Goal: Check status: Check status

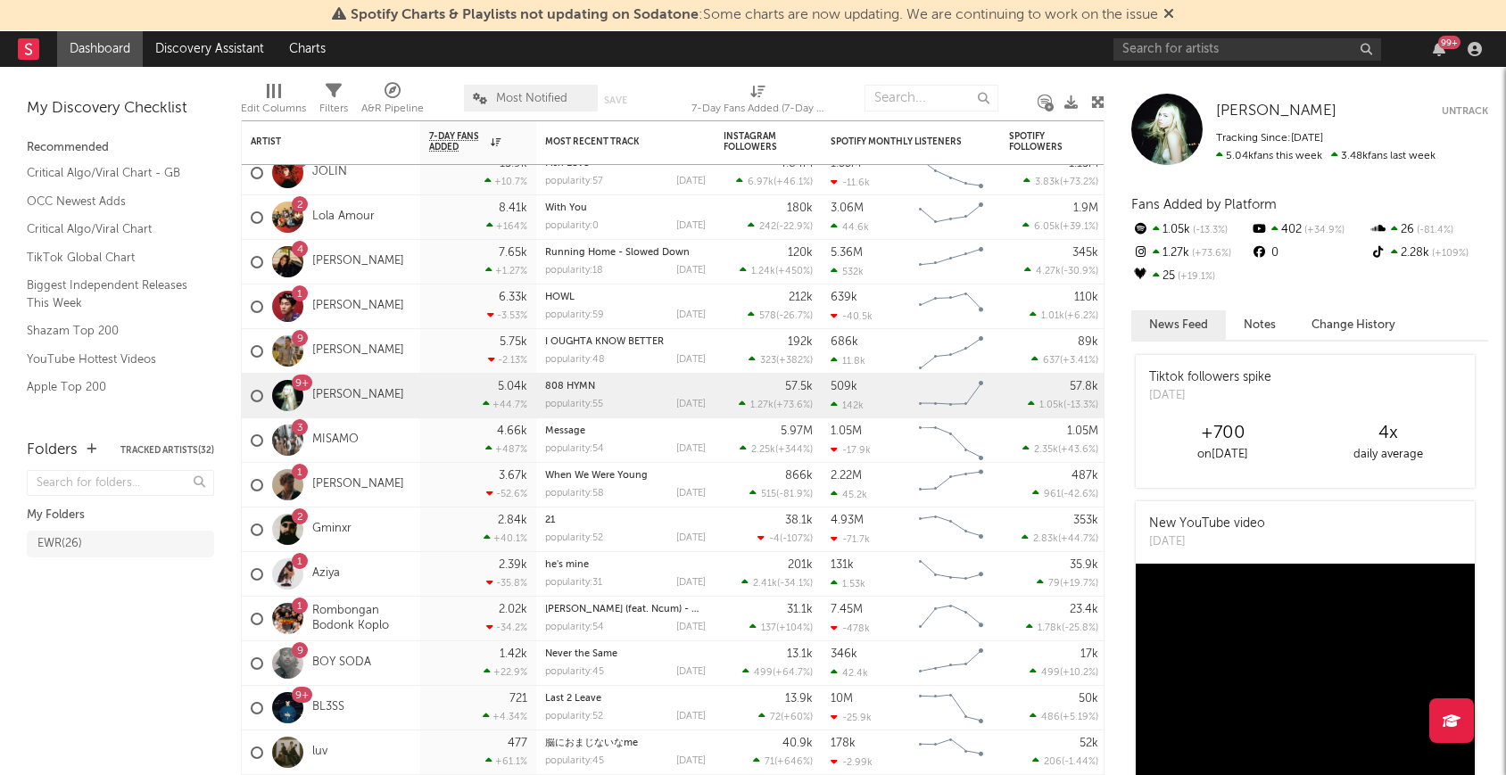
click at [1448, 50] on div "99 +" at bounding box center [1439, 49] width 27 height 14
click at [1444, 53] on icon "button" at bounding box center [1439, 49] width 12 height 14
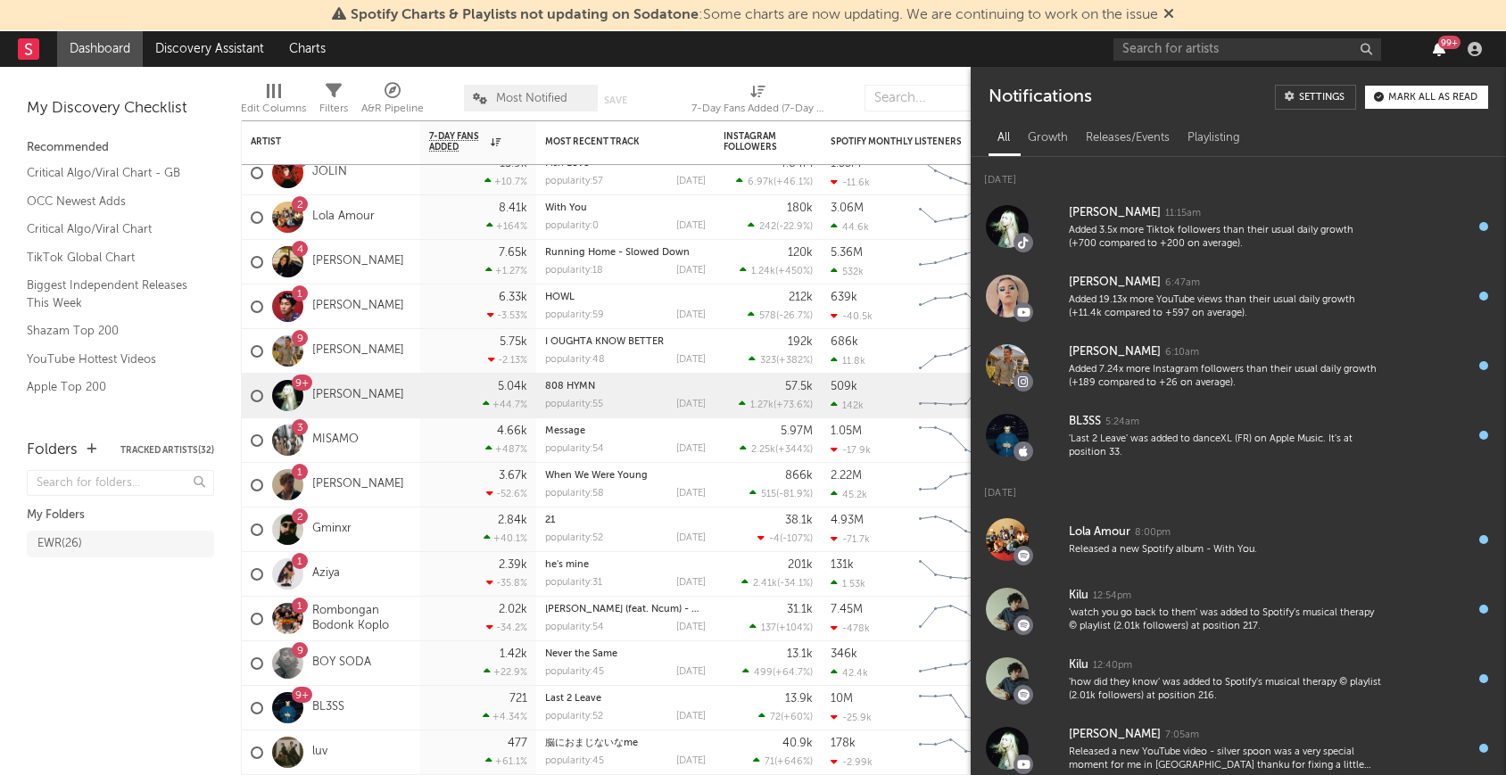
click at [1437, 48] on icon "button" at bounding box center [1439, 49] width 12 height 14
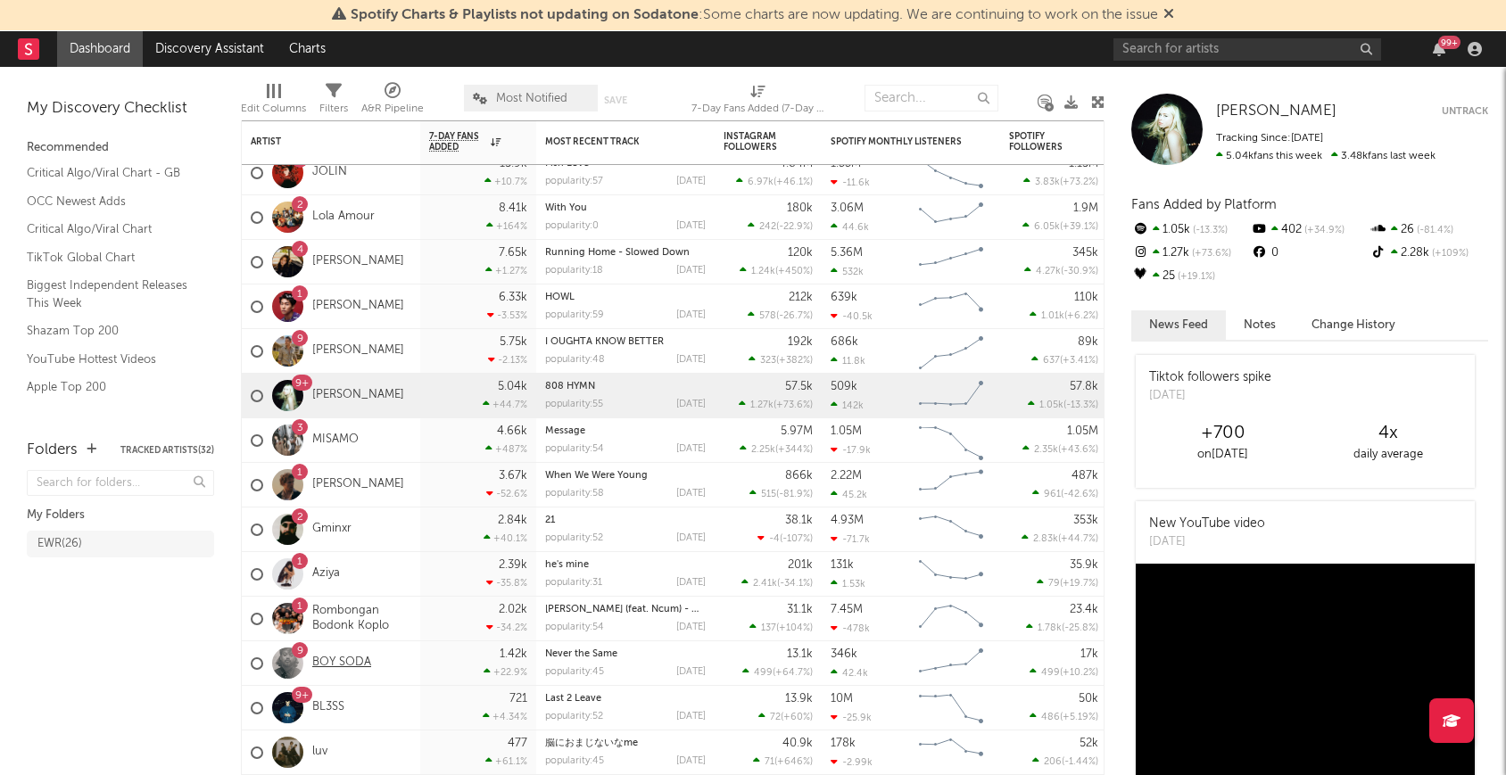
click at [338, 659] on link "BOY SODA" at bounding box center [341, 663] width 59 height 15
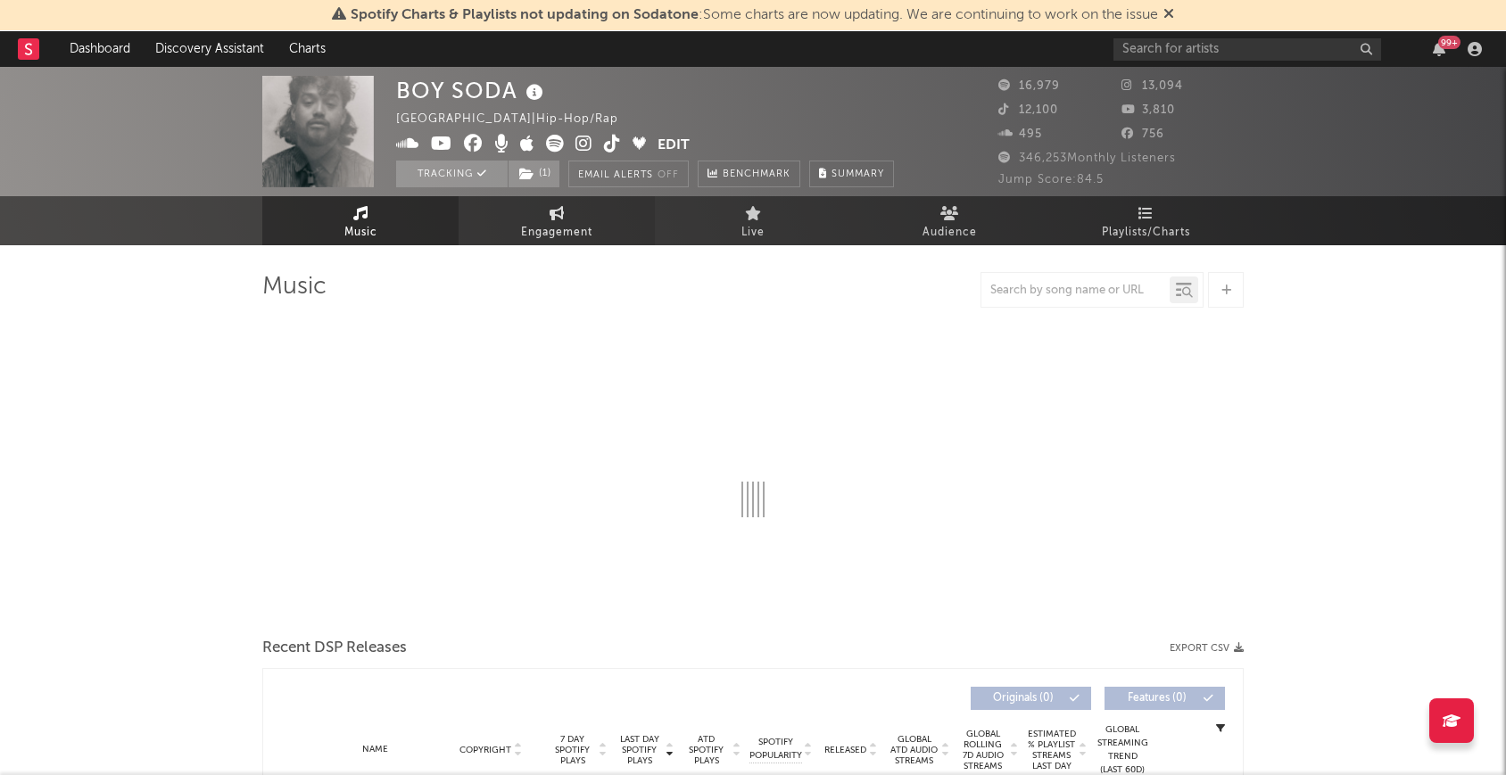
select select "6m"
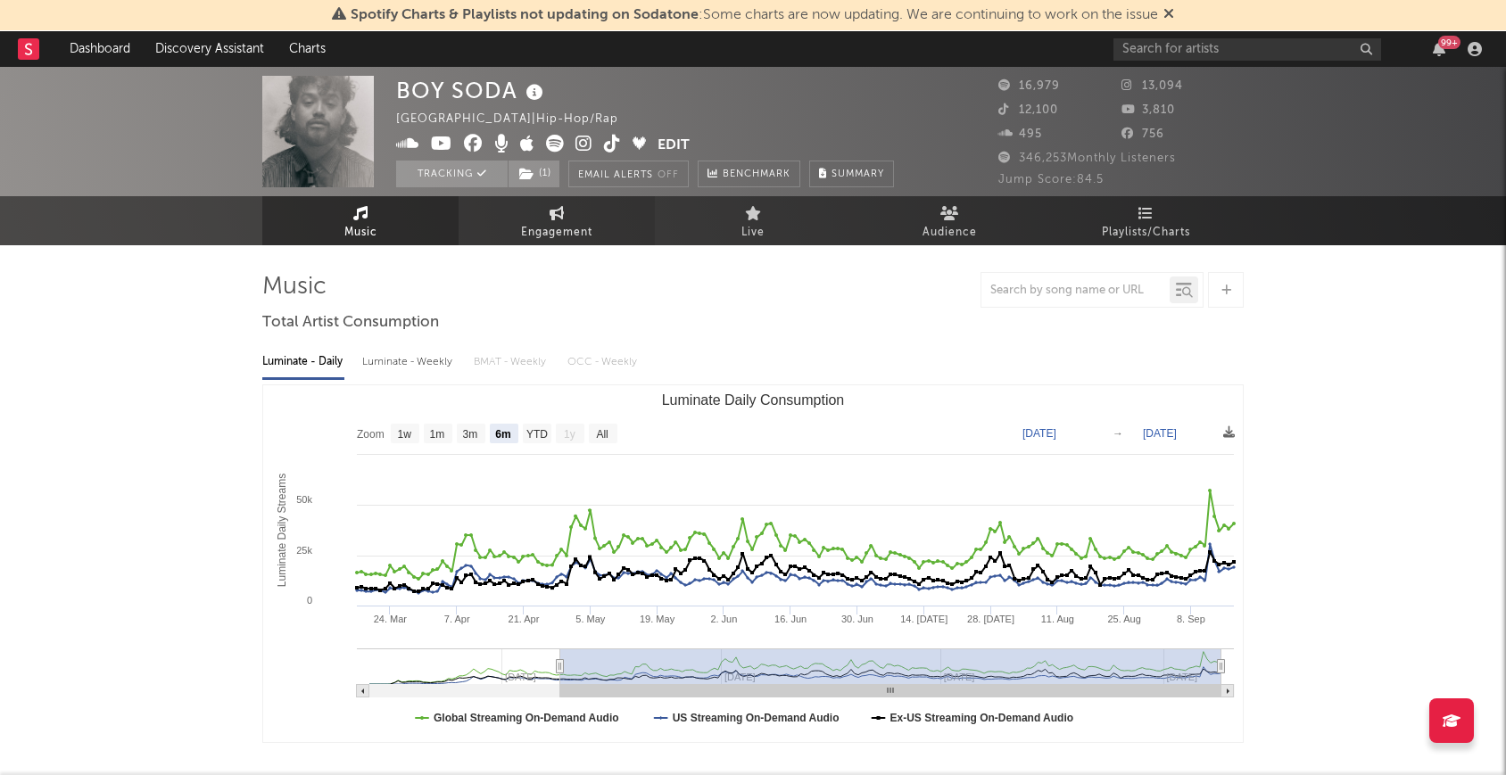
click at [519, 211] on link "Engagement" at bounding box center [557, 220] width 196 height 49
select select "1w"
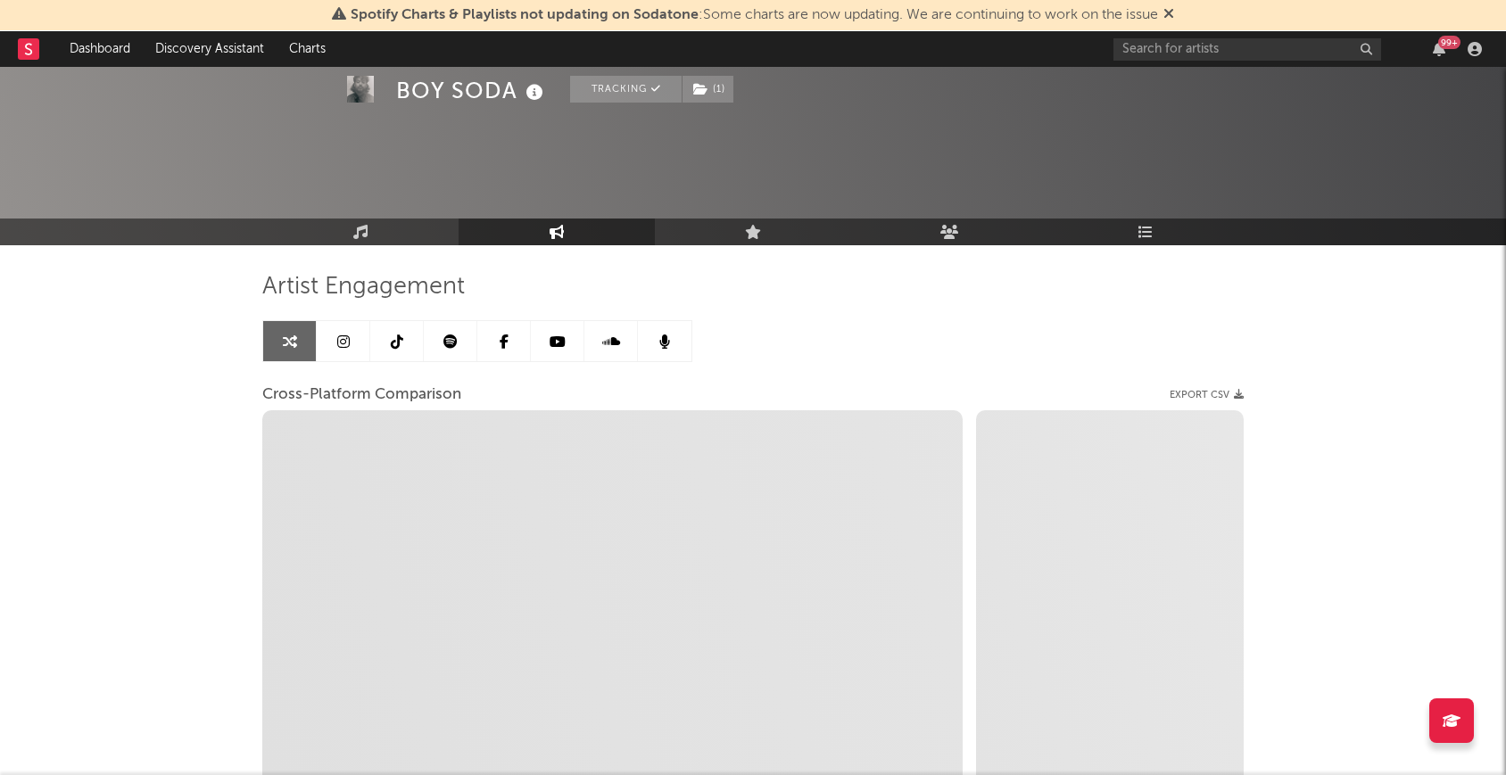
scroll to position [228, 0]
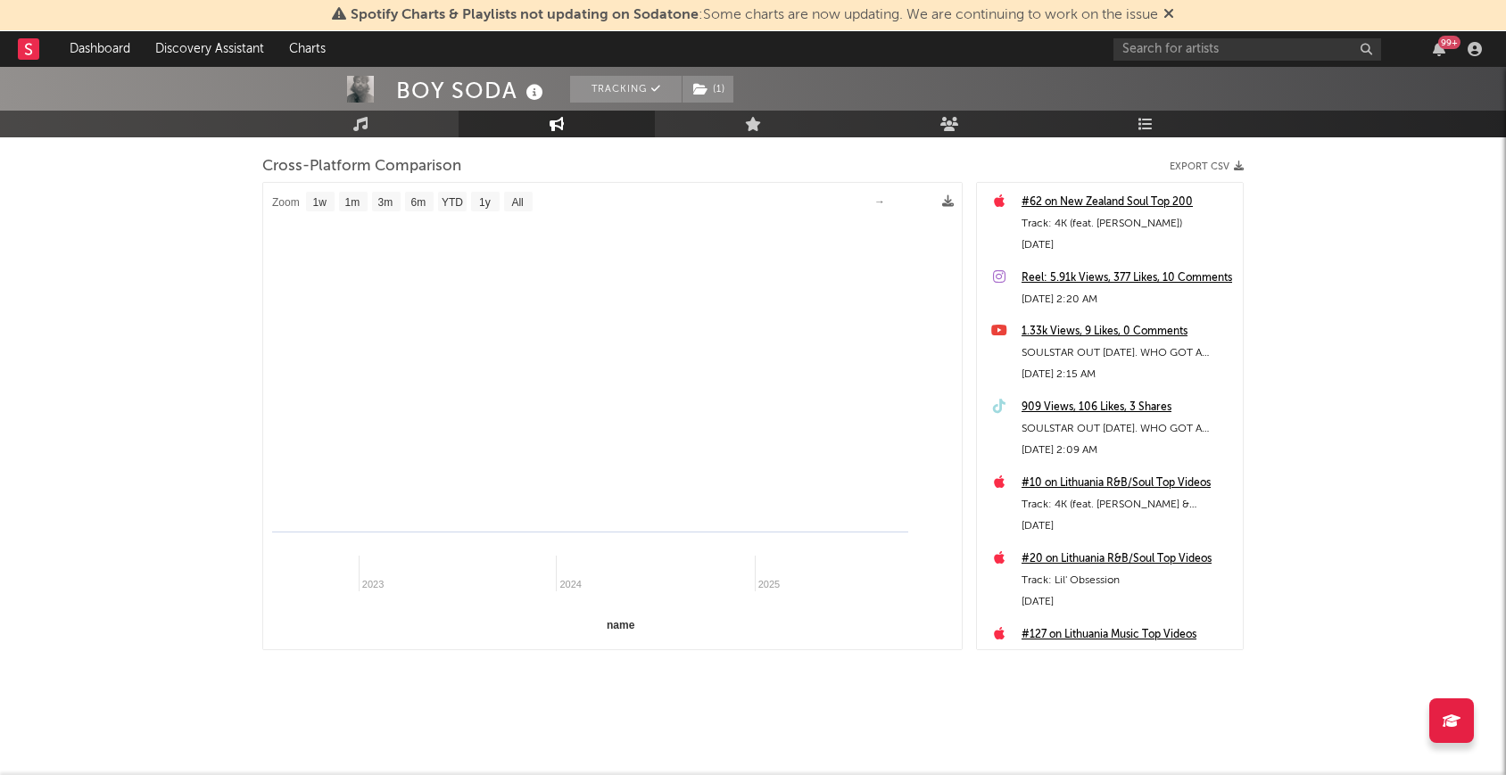
select select "1m"
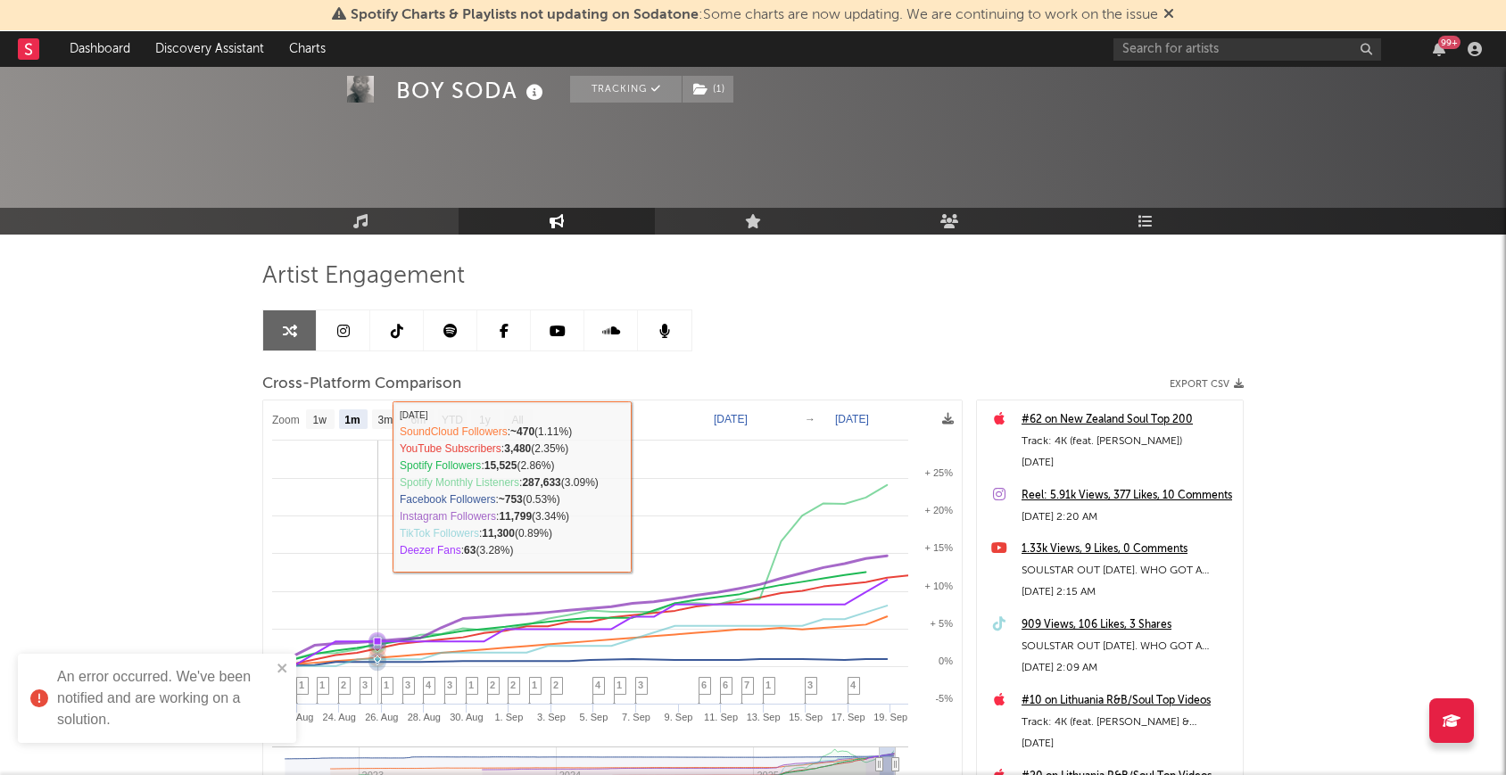
scroll to position [0, 0]
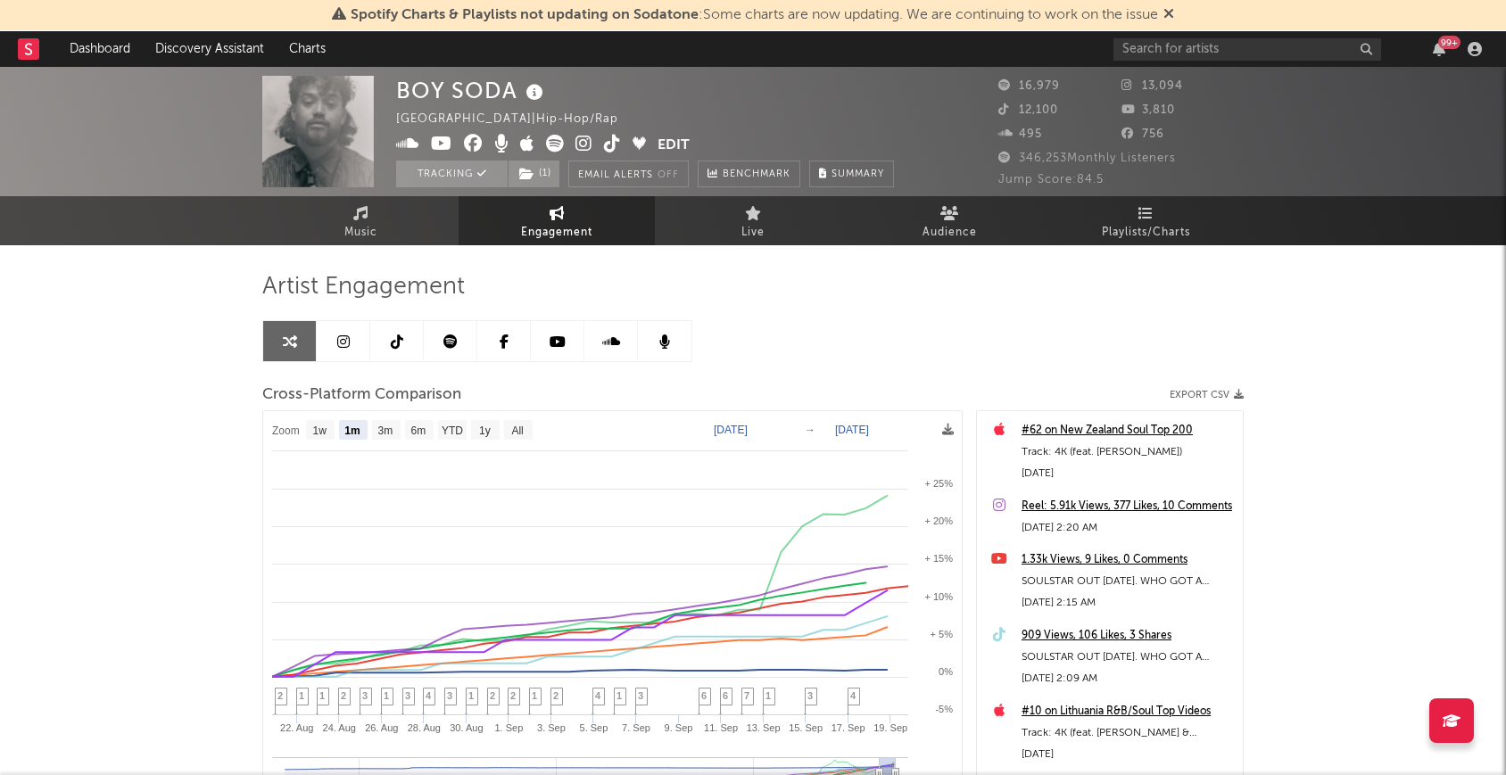
click at [745, 427] on text "Aug 20, 2025" at bounding box center [731, 430] width 34 height 12
click at [711, 424] on input "2025-02-20" at bounding box center [743, 430] width 83 height 18
type input "2025-01-29"
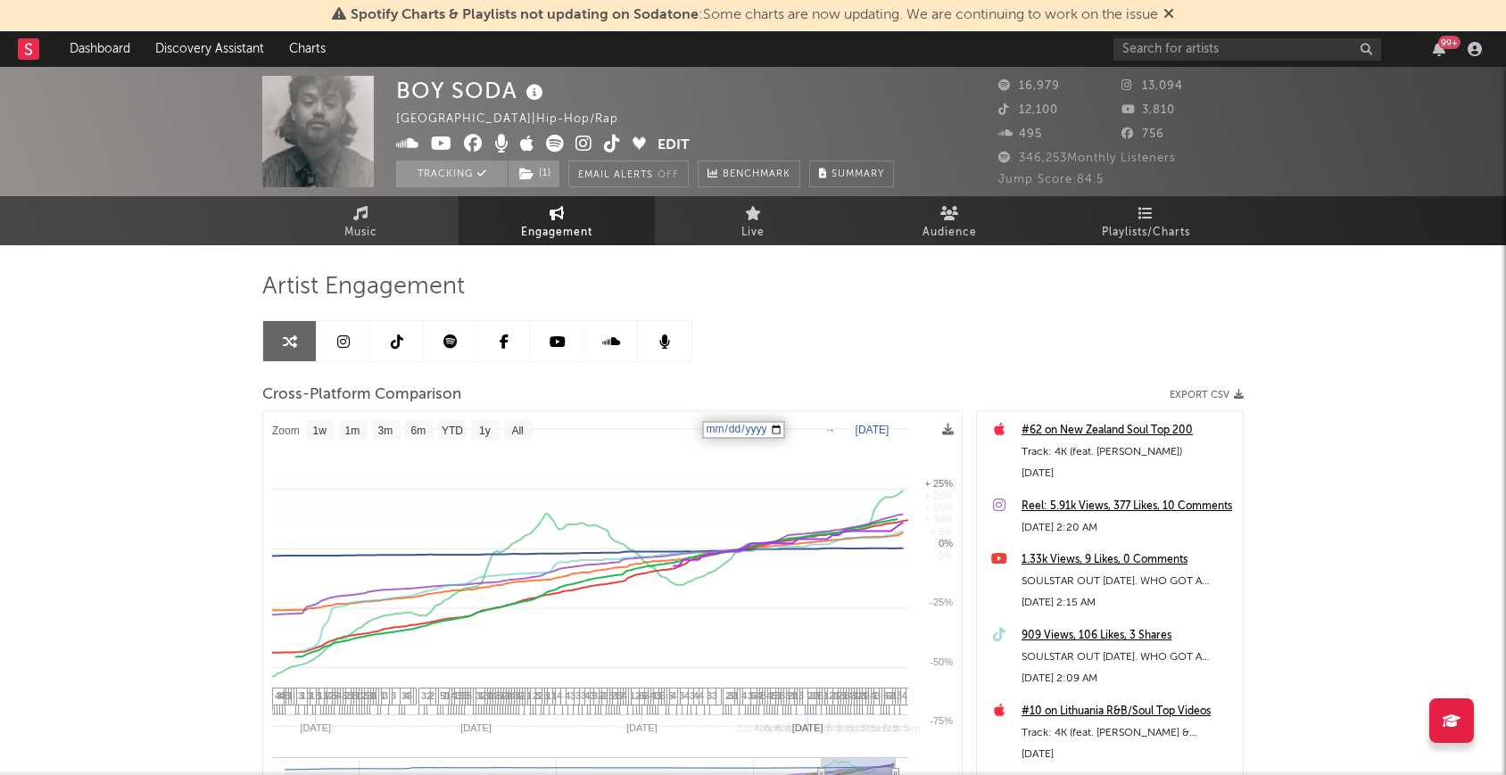
select select "1w"
